Goal: Information Seeking & Learning: Check status

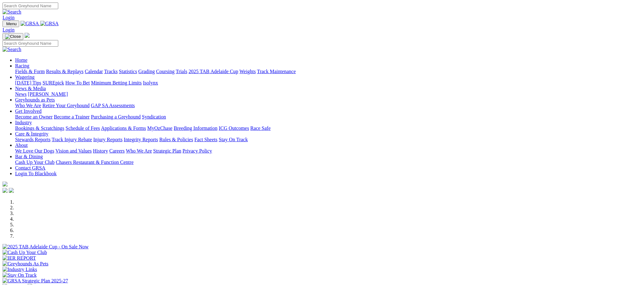
click at [29, 63] on link "Racing" at bounding box center [22, 65] width 14 height 5
click at [83, 69] on link "Results & Replays" at bounding box center [64, 71] width 37 height 5
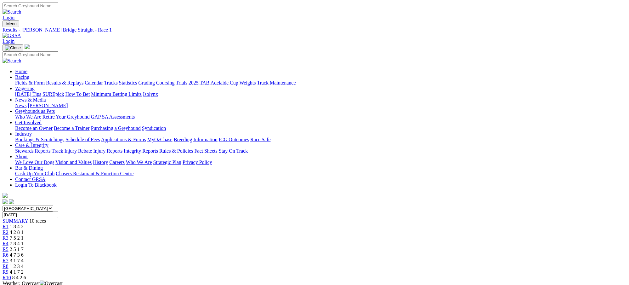
click at [24, 229] on span "4 2 8 1" at bounding box center [17, 231] width 14 height 5
click at [24, 235] on span "7 5 2 1" at bounding box center [17, 237] width 14 height 5
click at [24, 229] on span "4 2 8 1" at bounding box center [17, 231] width 14 height 5
click at [24, 224] on span "1 8 4 2" at bounding box center [17, 226] width 14 height 5
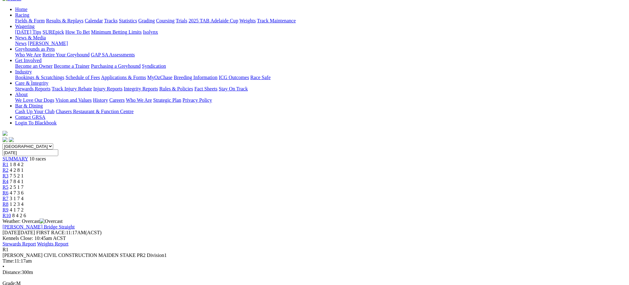
scroll to position [67, 0]
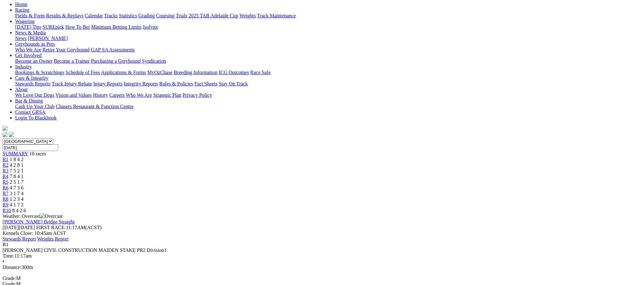
click at [24, 162] on span "4 2 8 1" at bounding box center [17, 164] width 14 height 5
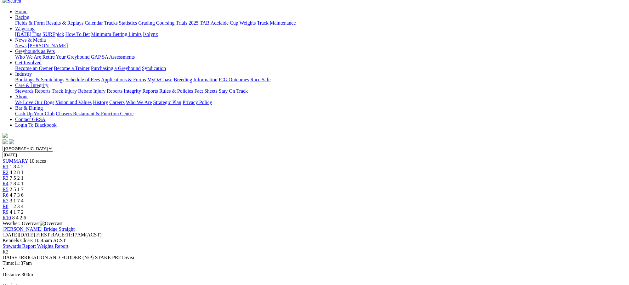
scroll to position [67, 0]
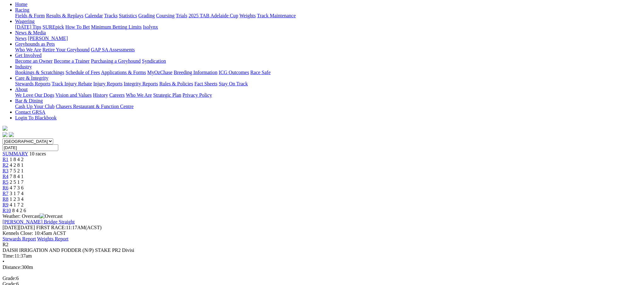
click at [254, 168] on div "R3 7 5 2 1" at bounding box center [315, 171] width 624 height 6
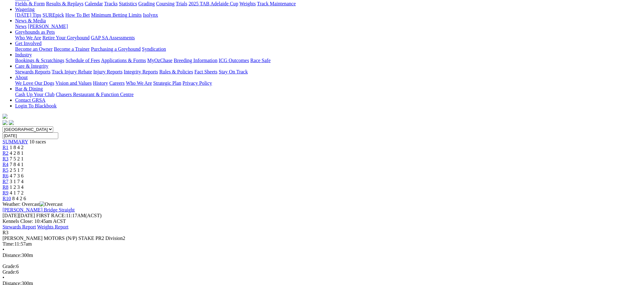
scroll to position [84, 0]
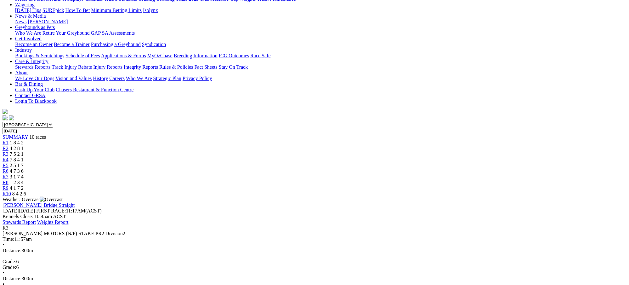
click at [24, 157] on span "7 8 4 1" at bounding box center [17, 159] width 14 height 5
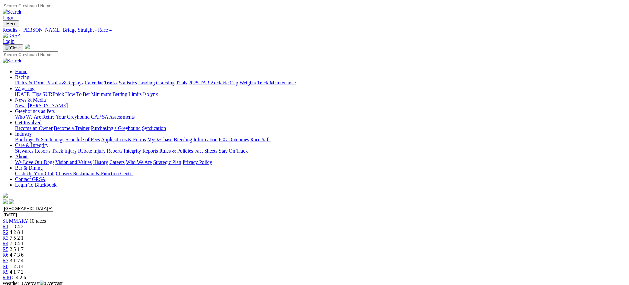
click at [24, 246] on span "2 5 1 7" at bounding box center [17, 248] width 14 height 5
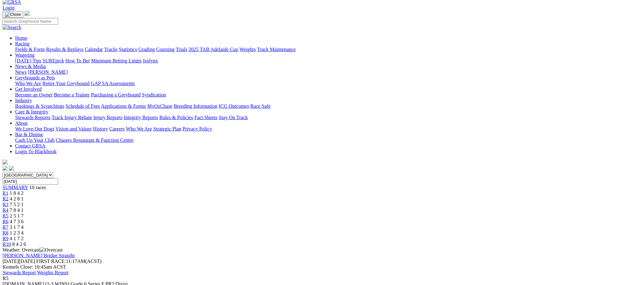
scroll to position [50, 0]
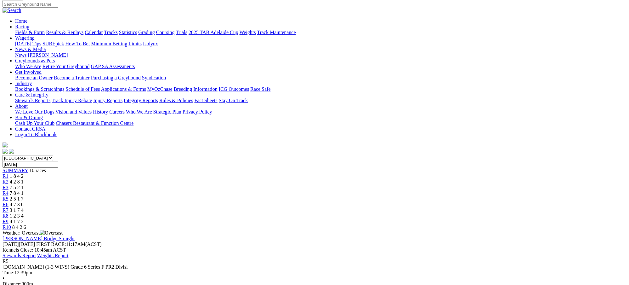
click at [351, 201] on div "R6 4 7 3 6" at bounding box center [315, 204] width 624 height 6
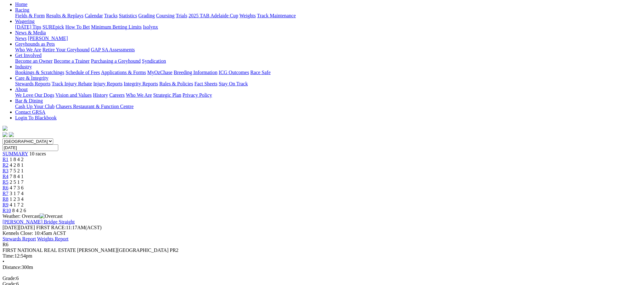
scroll to position [84, 0]
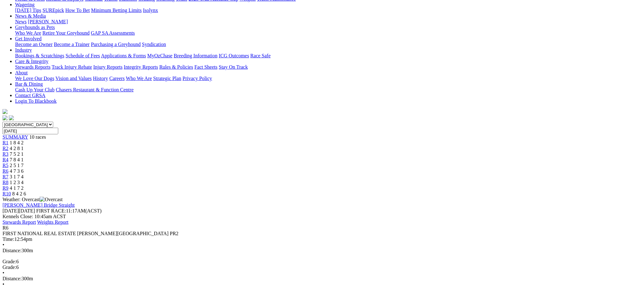
click at [24, 174] on span "3 1 7 4" at bounding box center [17, 176] width 14 height 5
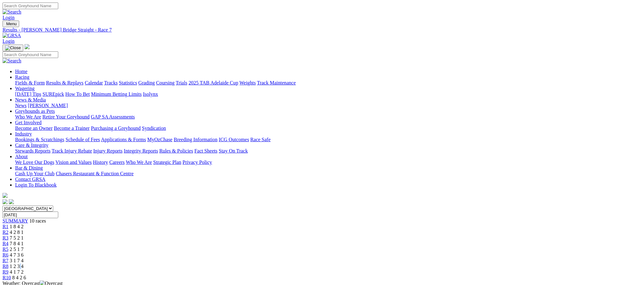
drag, startPoint x: 0, startPoint y: 0, endPoint x: 426, endPoint y: 102, distance: 438.3
click at [24, 263] on span "1 2 3 4" at bounding box center [17, 265] width 14 height 5
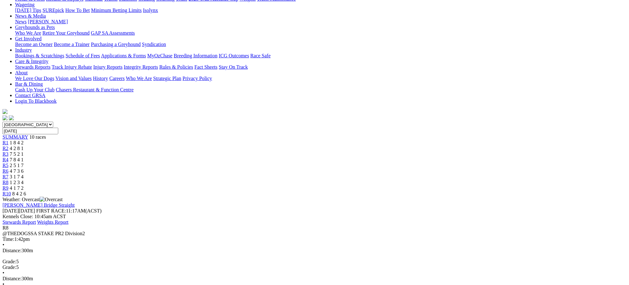
scroll to position [101, 0]
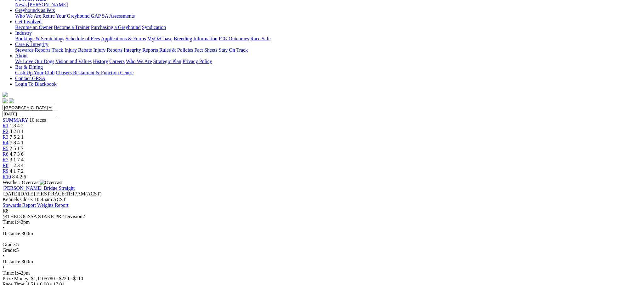
click at [24, 168] on span "4 1 7 2" at bounding box center [17, 170] width 14 height 5
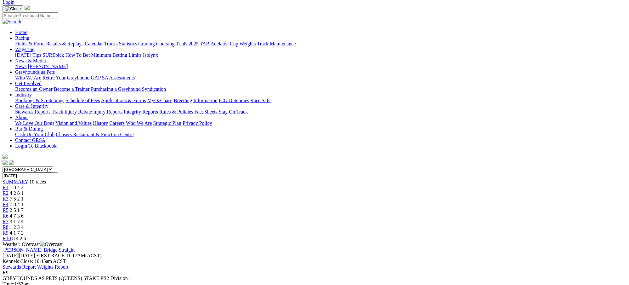
scroll to position [106, 0]
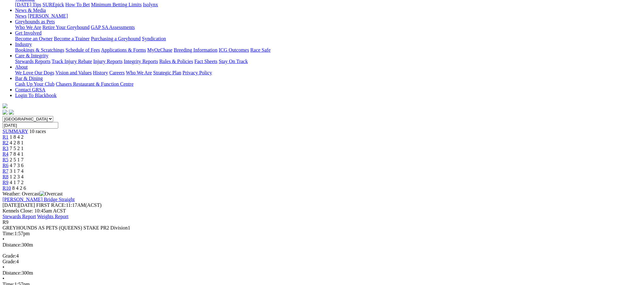
click at [26, 185] on span "8 4 2 6" at bounding box center [19, 187] width 14 height 5
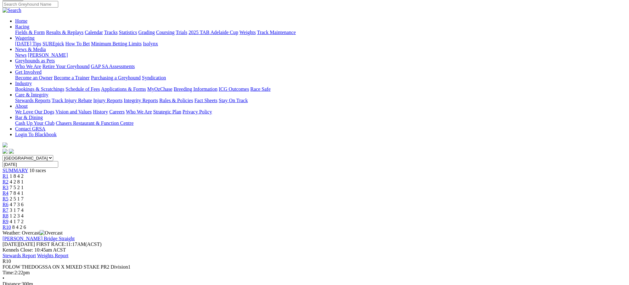
scroll to position [67, 0]
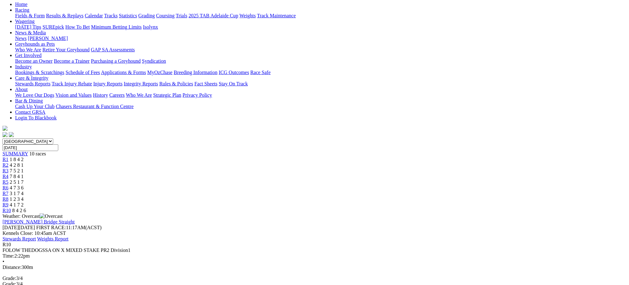
click at [24, 185] on span "4 7 3 6" at bounding box center [17, 187] width 14 height 5
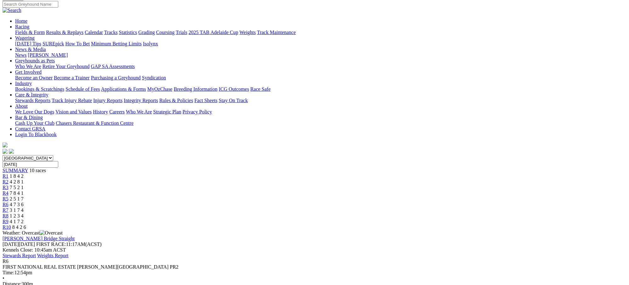
scroll to position [67, 0]
